Goal: Task Accomplishment & Management: Manage account settings

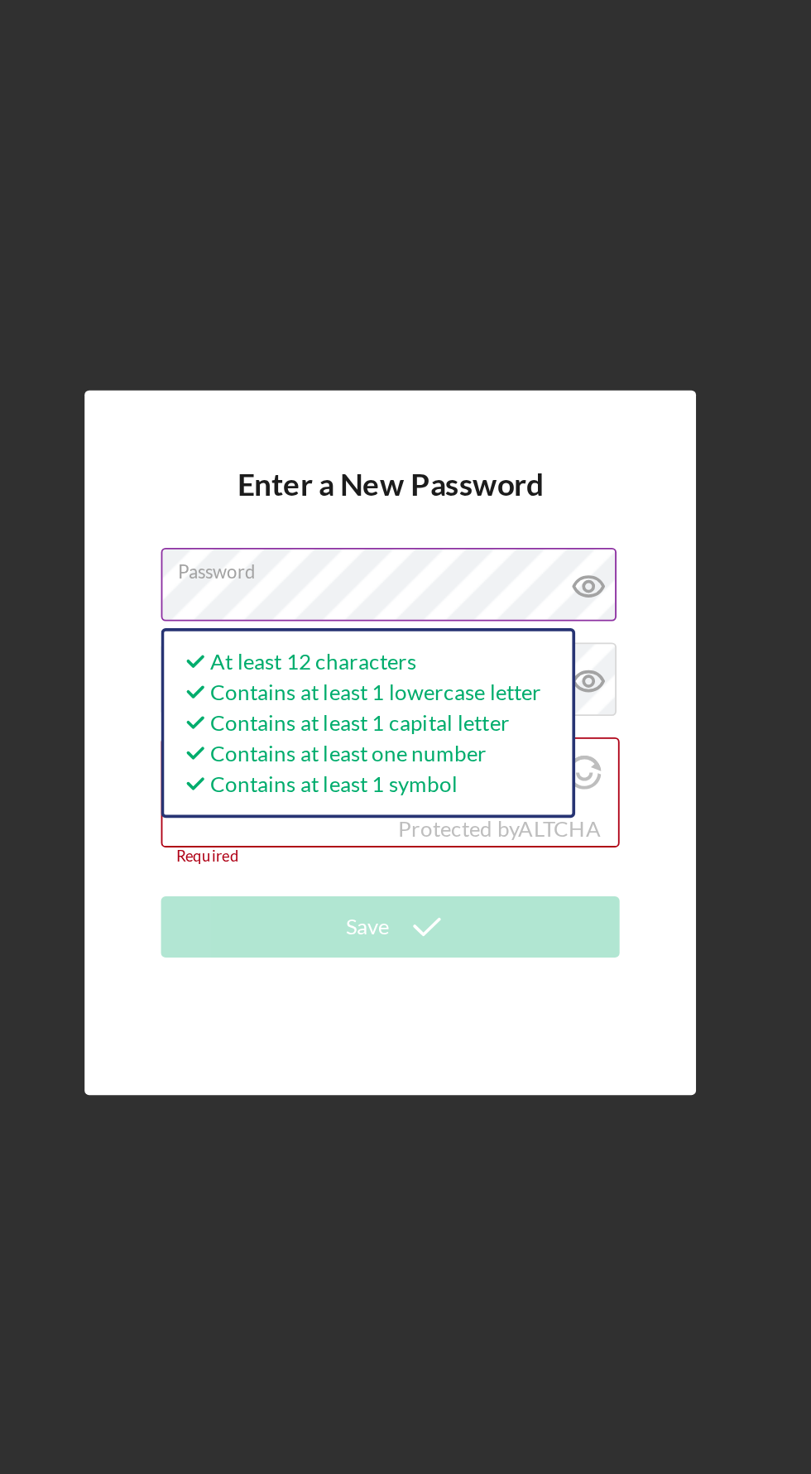
click at [526, 669] on icon at bounding box center [512, 647] width 41 height 41
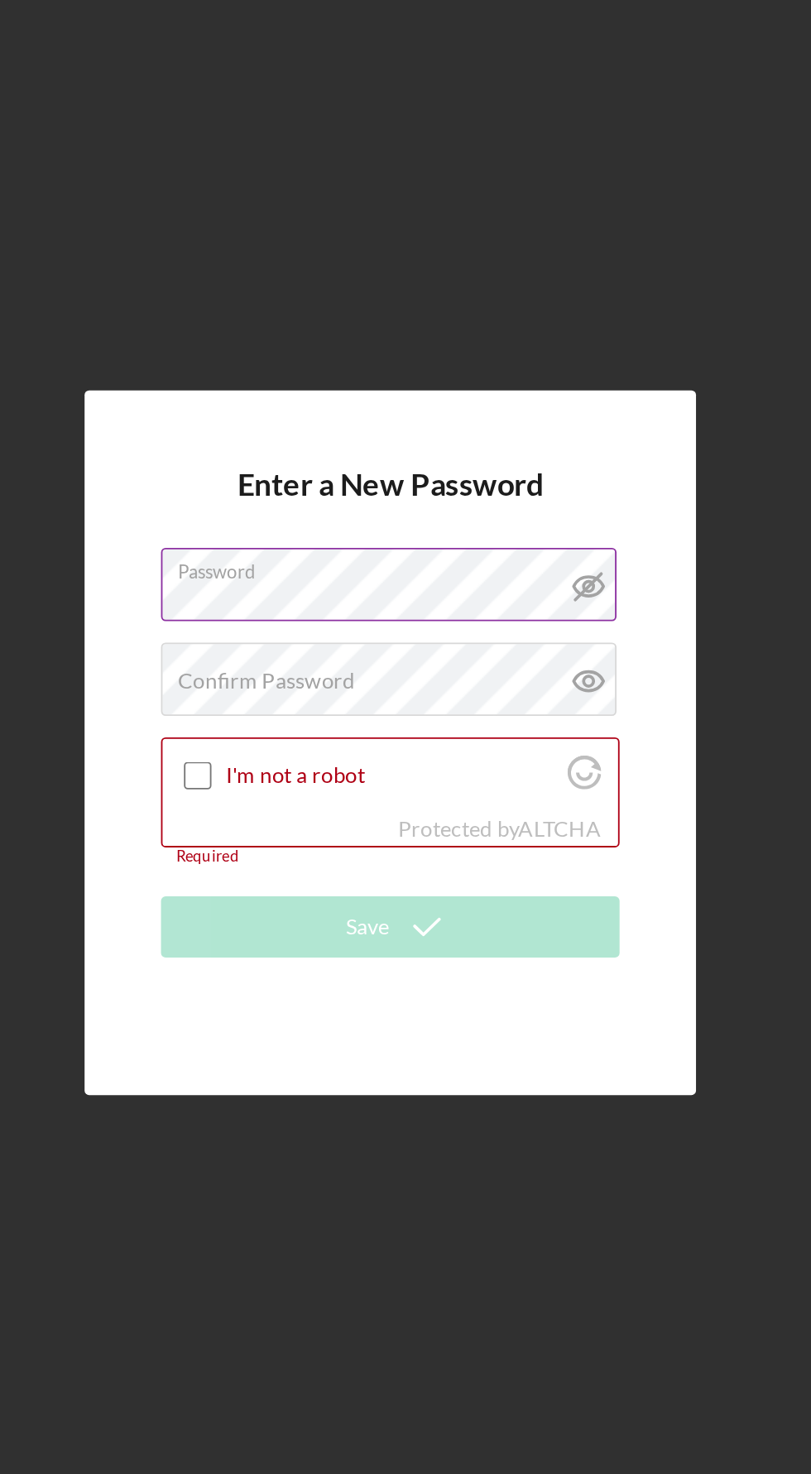
click at [526, 669] on icon at bounding box center [512, 647] width 41 height 41
click at [458, 720] on div "Confirm Password Passwords do not match." at bounding box center [405, 699] width 248 height 41
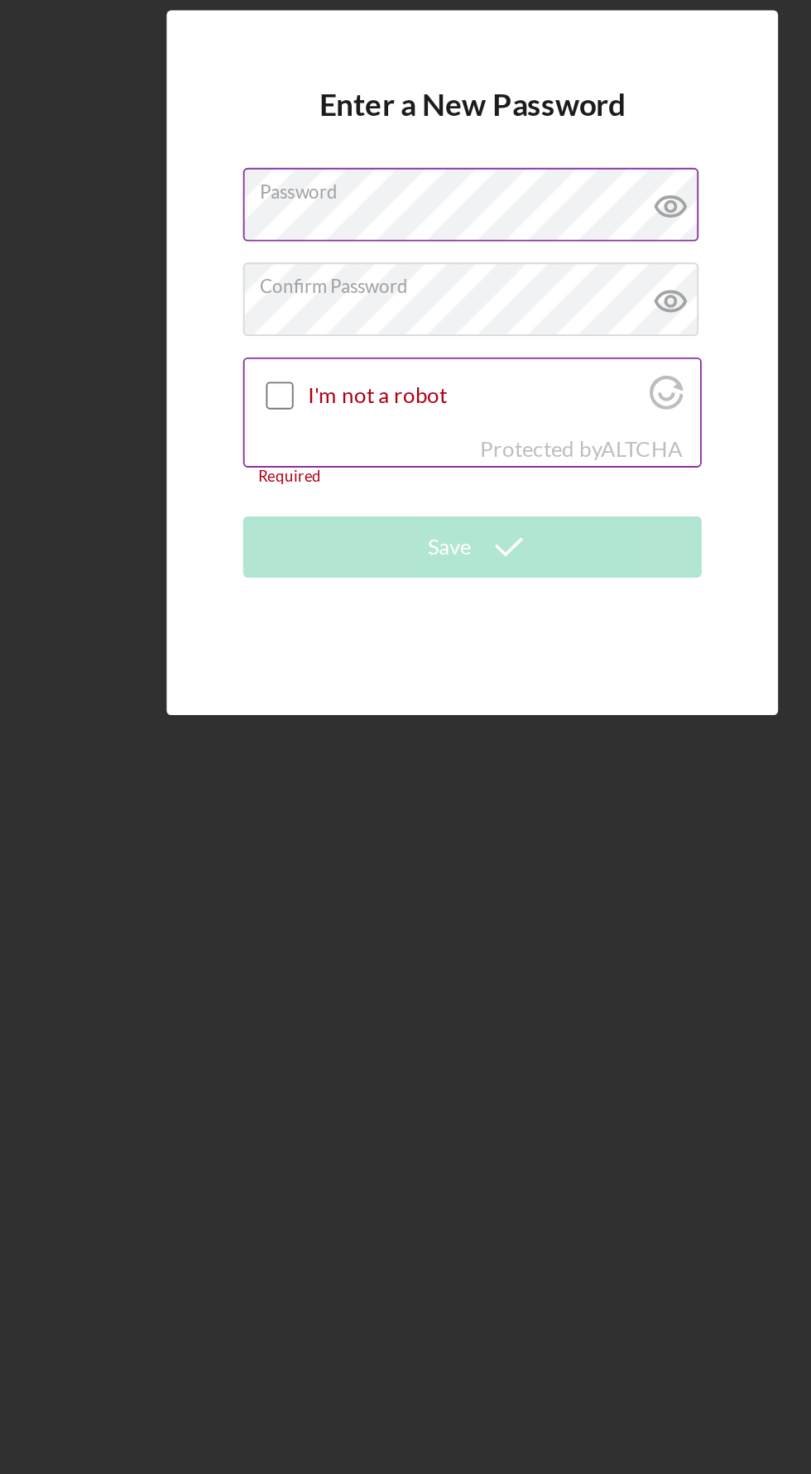
click at [303, 758] on input "I'm not a robot" at bounding box center [301, 750] width 15 height 15
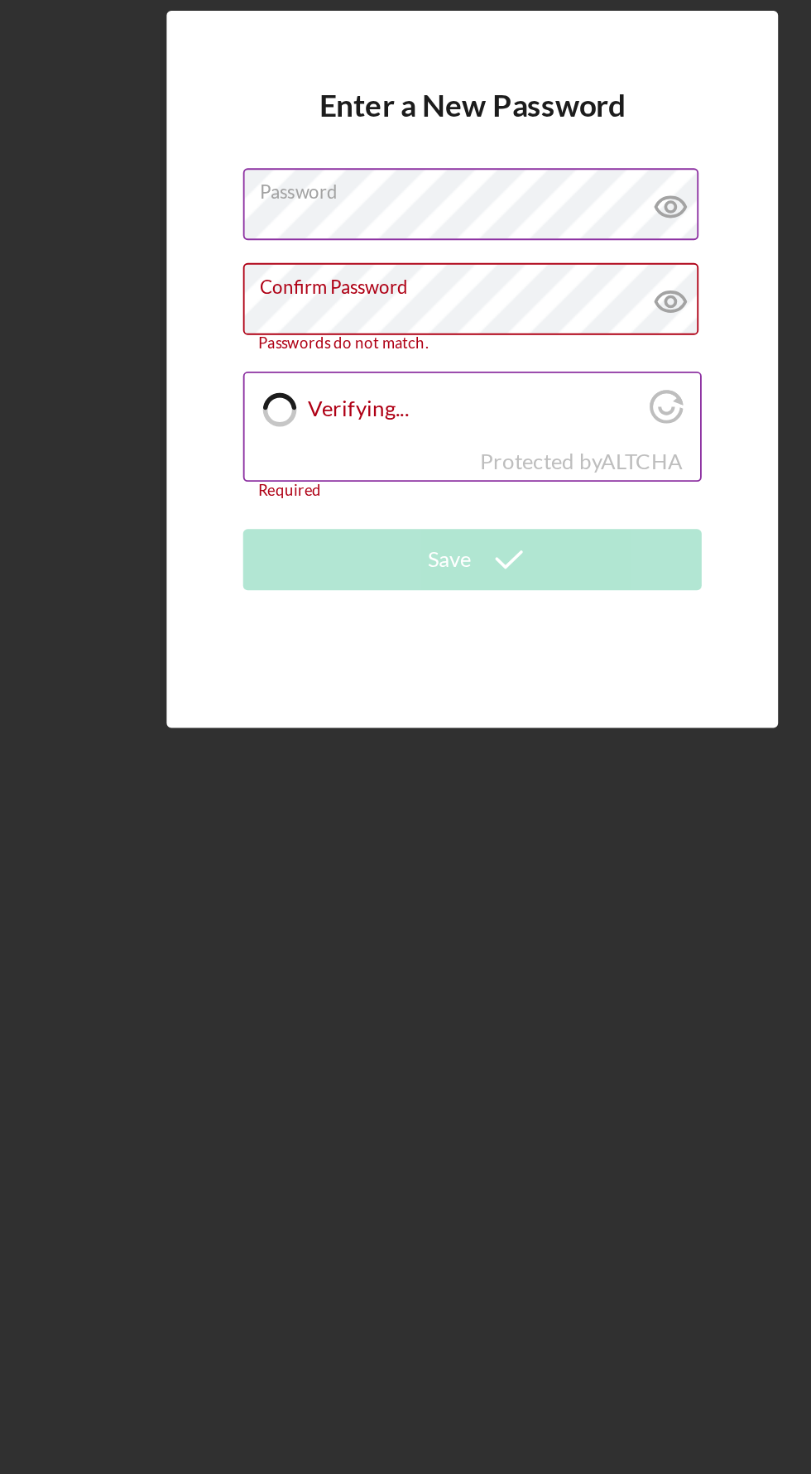
checkbox input "true"
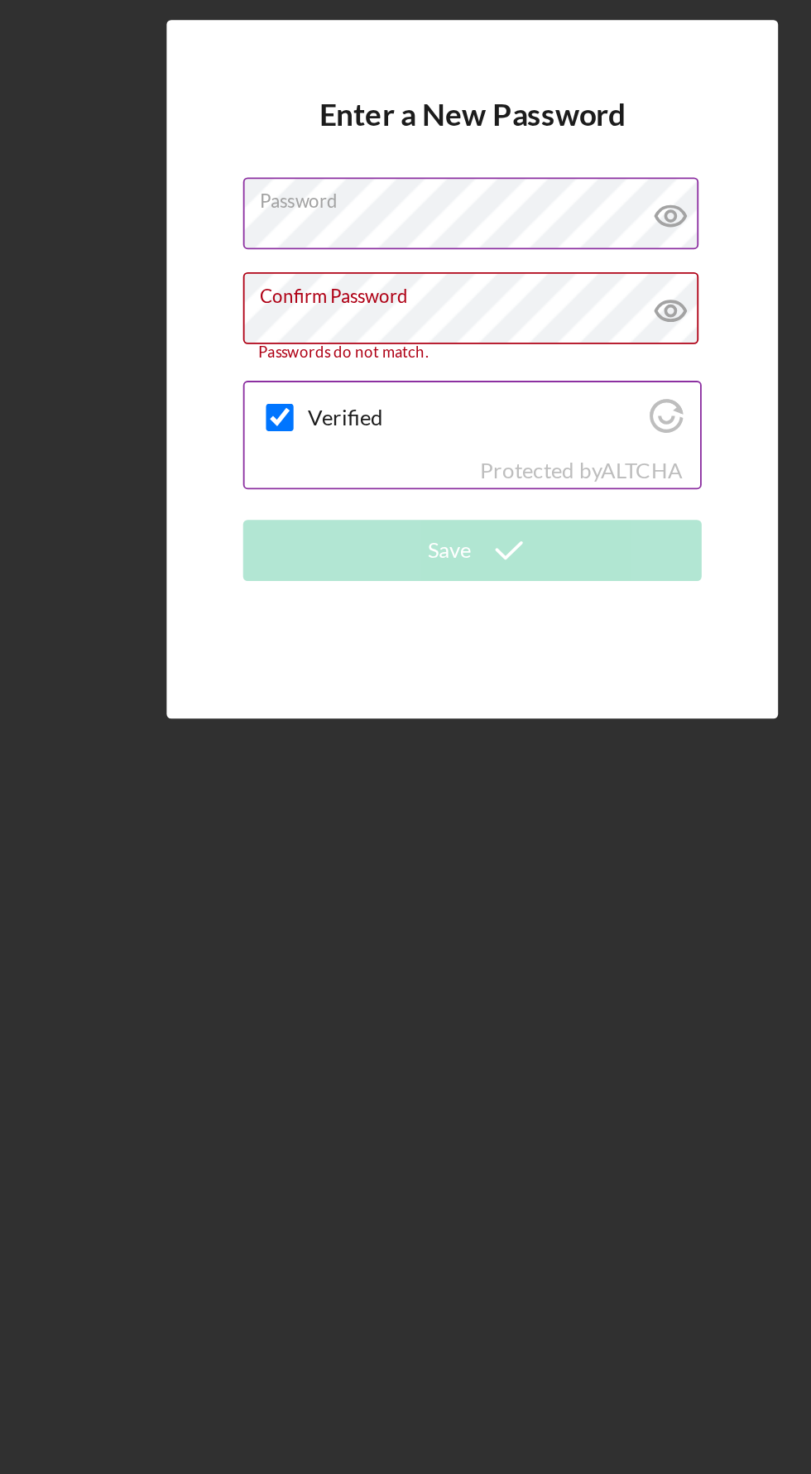
scroll to position [8, 0]
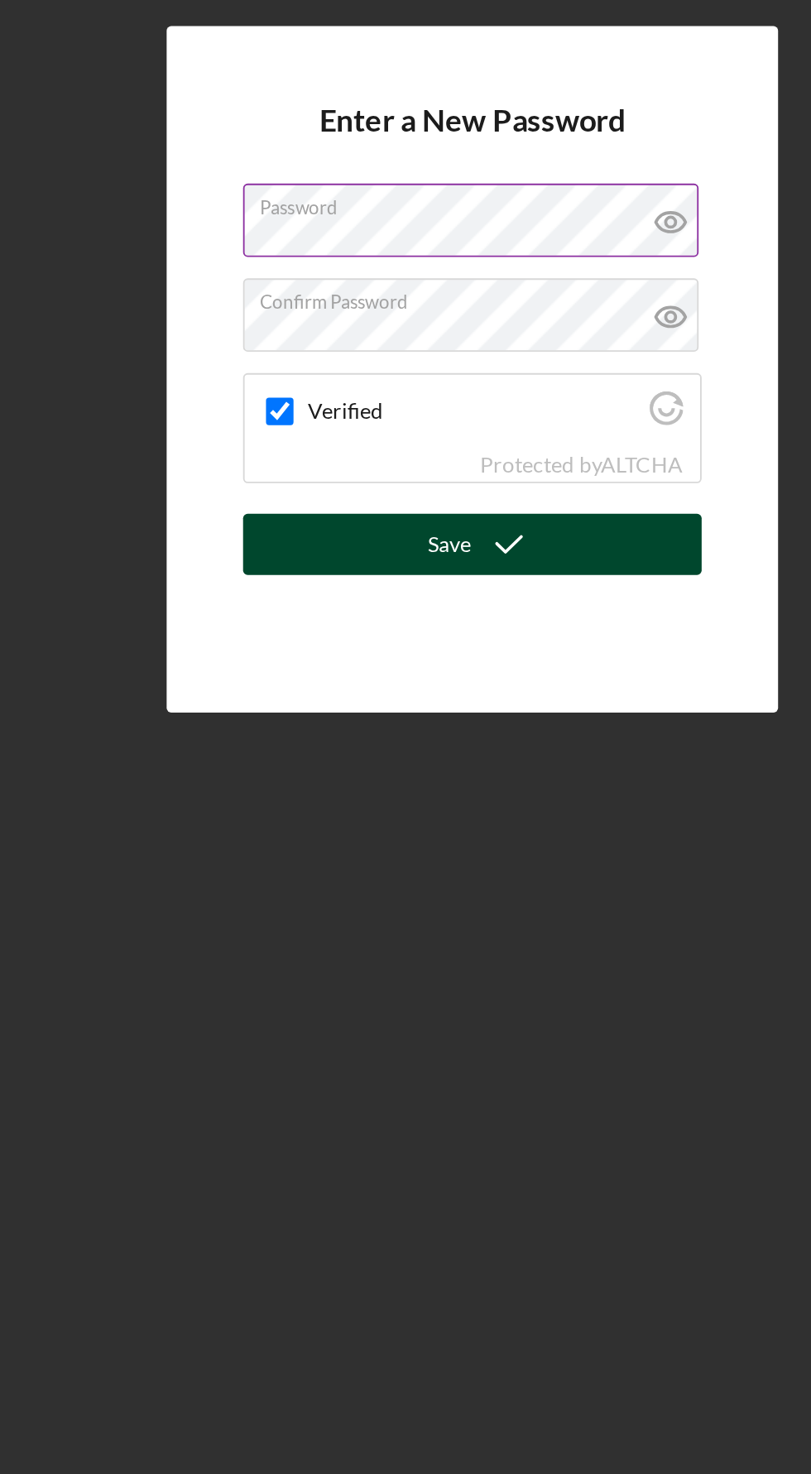
click at [461, 844] on button "Save" at bounding box center [405, 827] width 248 height 33
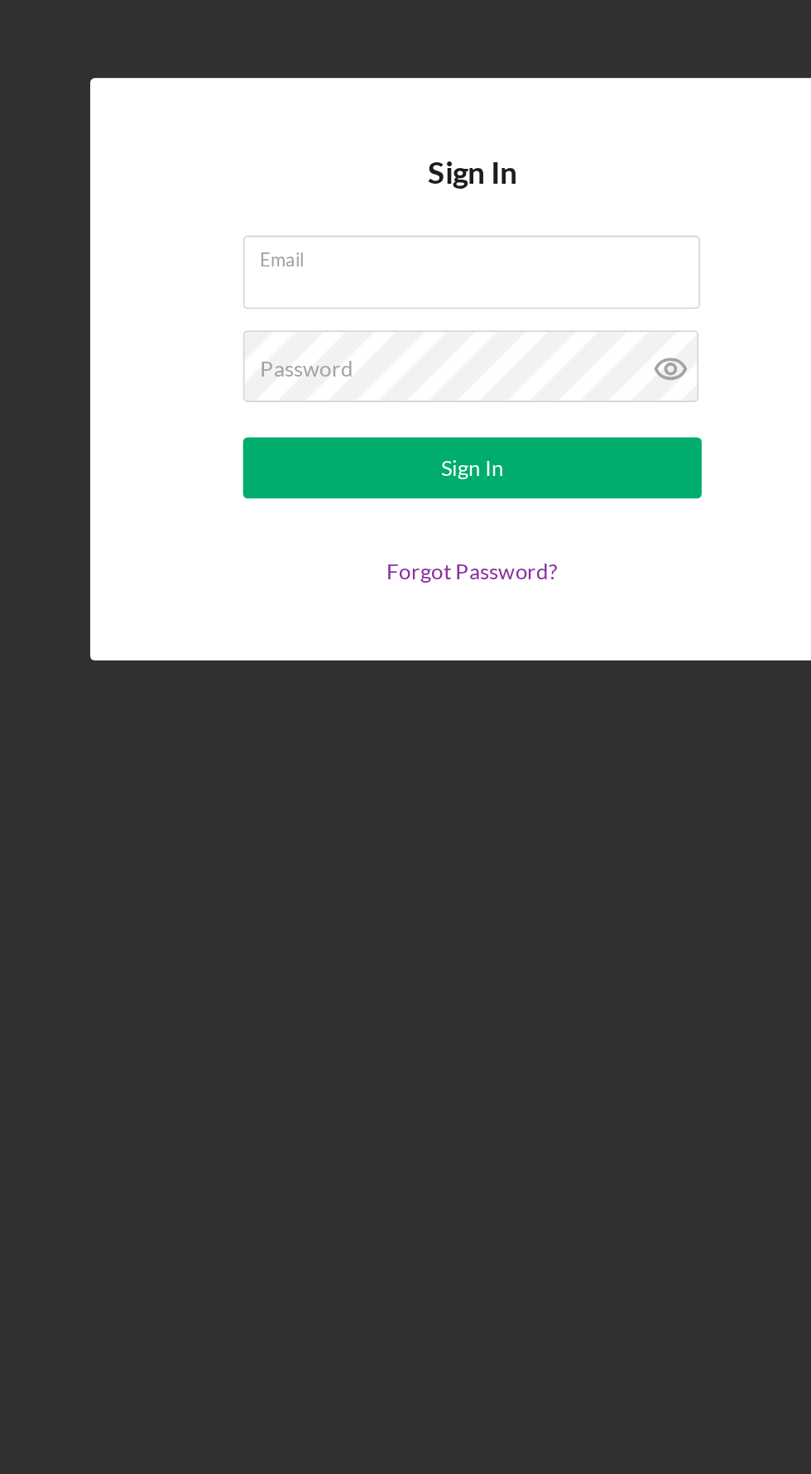
scroll to position [32, 0]
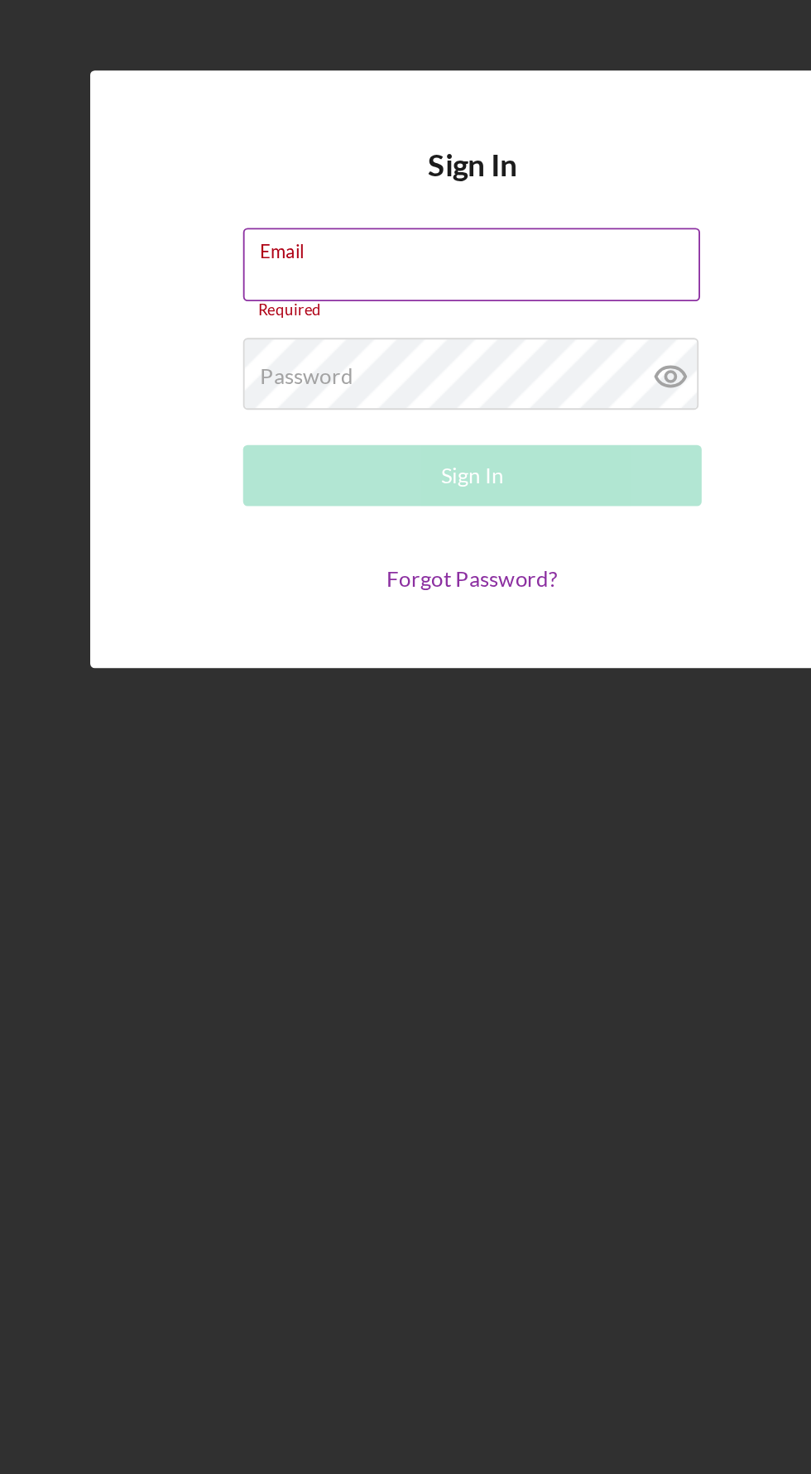
click at [443, 696] on div "Email Required" at bounding box center [405, 681] width 248 height 50
click at [425, 706] on div "Email Required" at bounding box center [405, 681] width 248 height 50
click at [439, 700] on div "Email Required" at bounding box center [405, 681] width 248 height 50
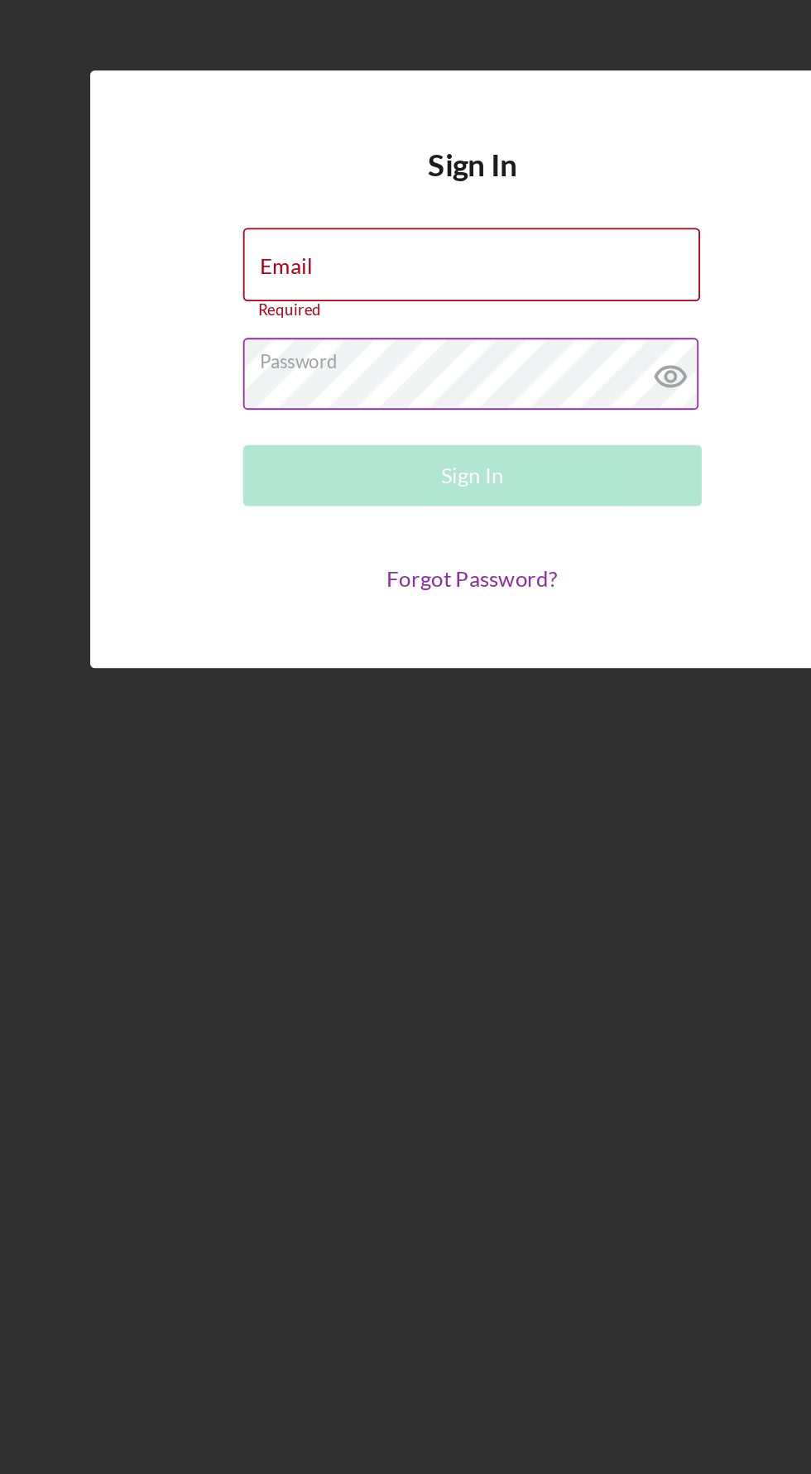
click at [527, 755] on icon at bounding box center [512, 736] width 41 height 41
click at [456, 696] on input "Email" at bounding box center [404, 676] width 247 height 40
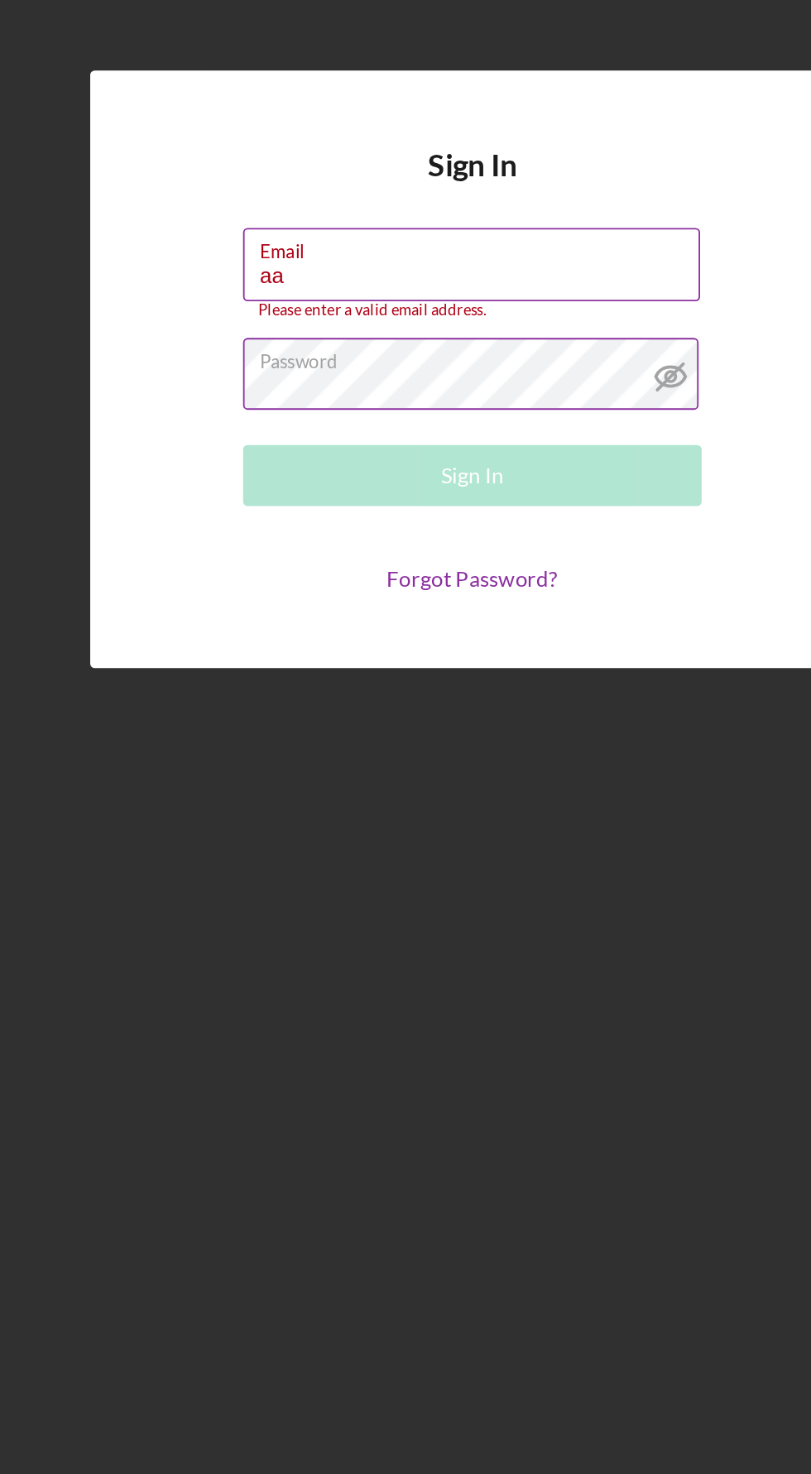
type input "[EMAIL_ADDRESS][DOMAIN_NAME]"
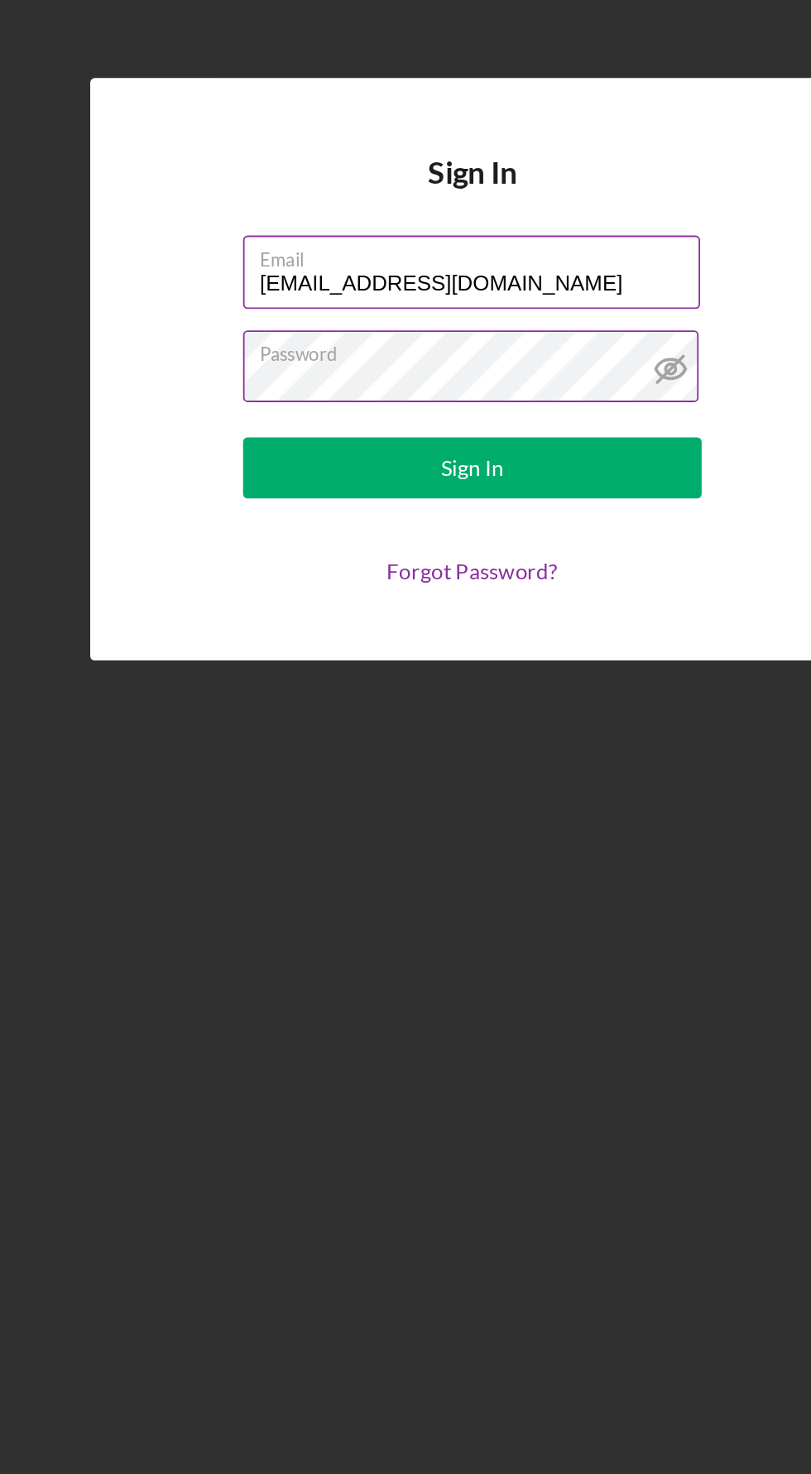
scroll to position [36, 0]
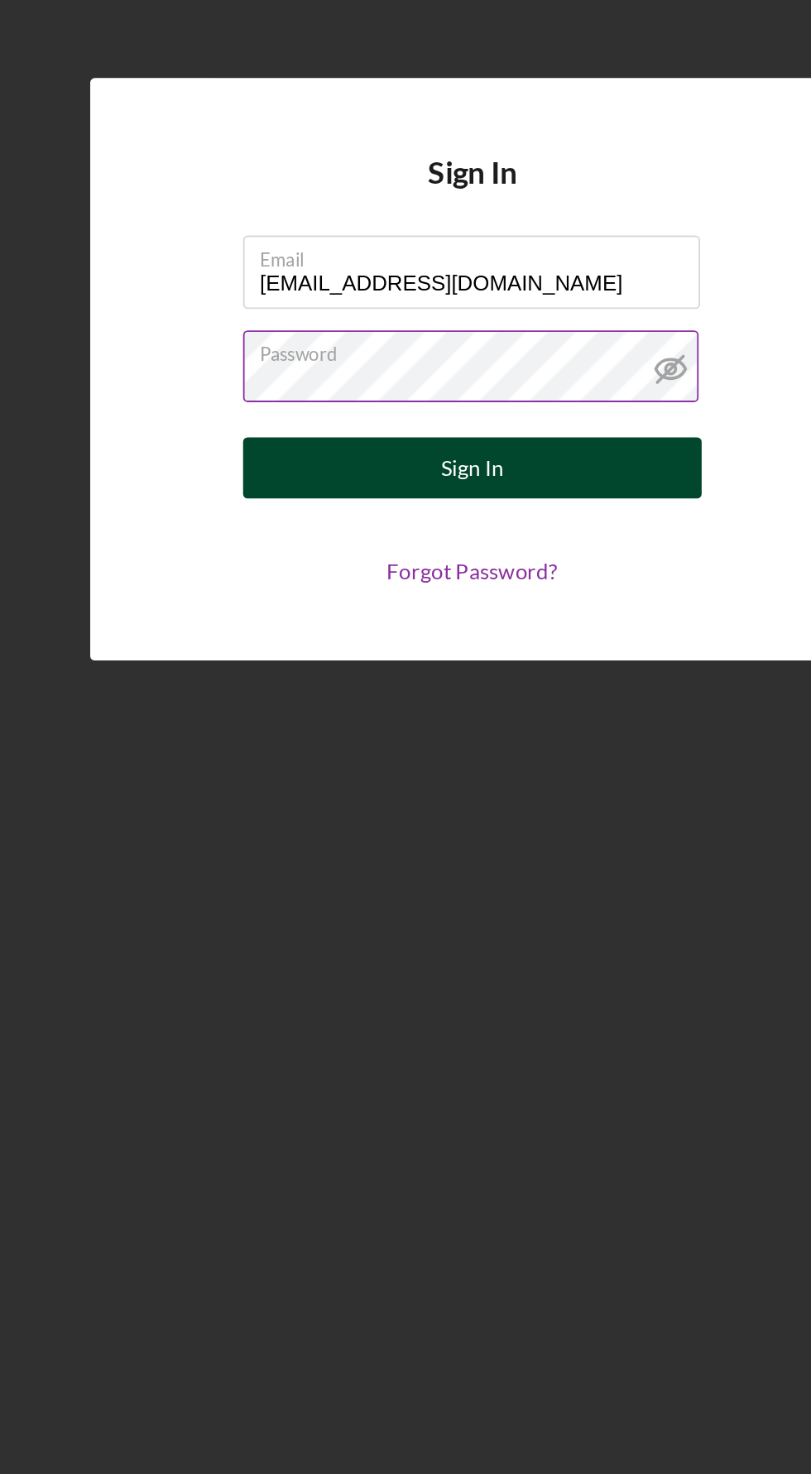
click at [482, 803] on button "Sign In" at bounding box center [405, 786] width 248 height 33
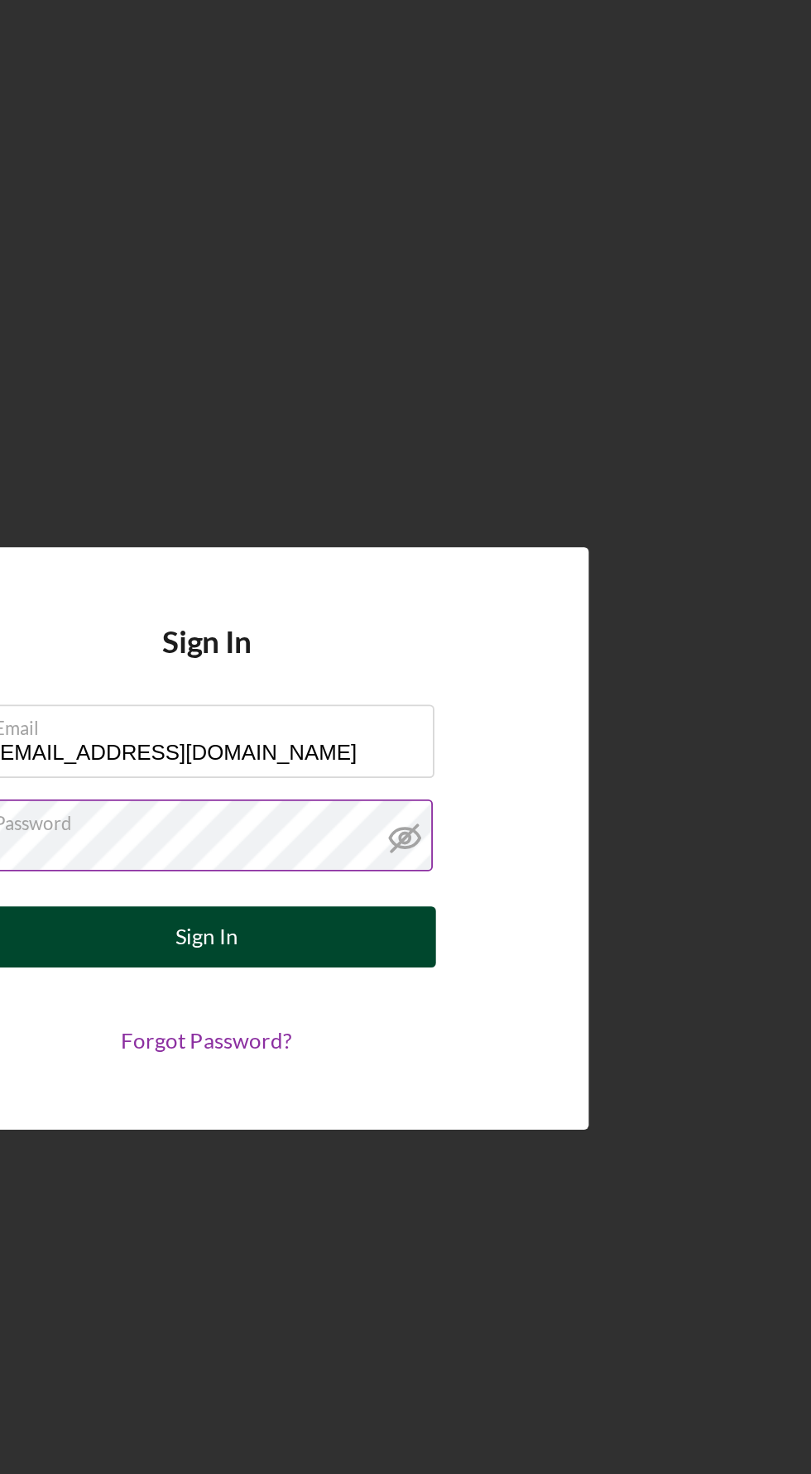
scroll to position [0, 0]
